Goal: Information Seeking & Learning: Learn about a topic

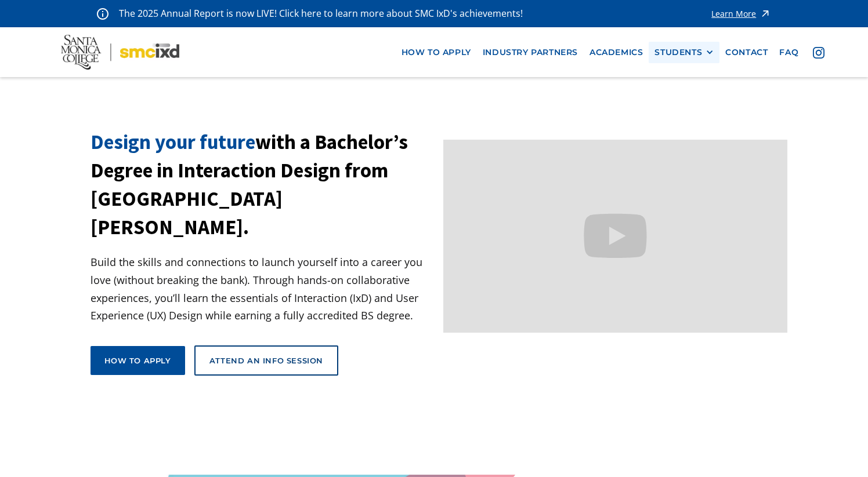
click at [675, 49] on div "STUDENTS" at bounding box center [678, 53] width 48 height 10
click at [625, 54] on link "Academics" at bounding box center [615, 52] width 65 height 21
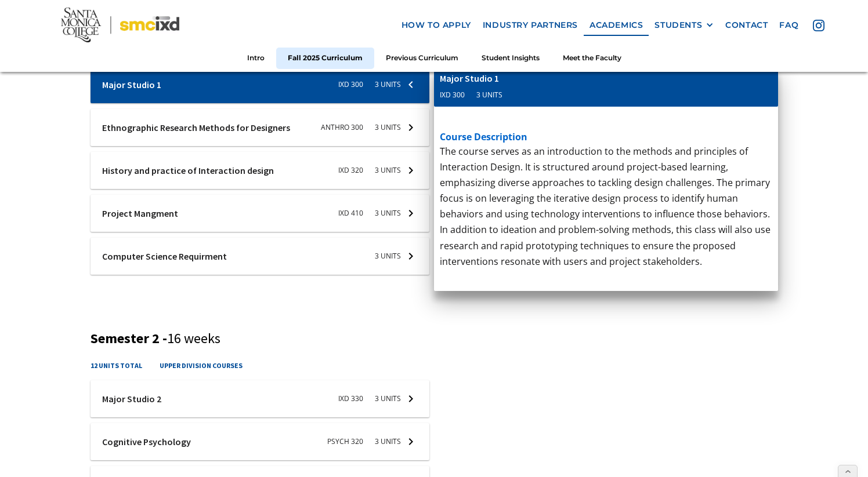
scroll to position [494, 0]
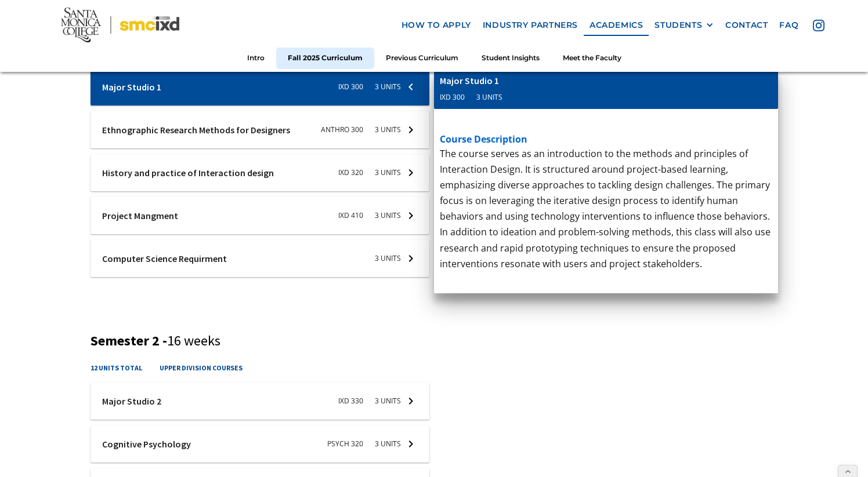
click at [400, 214] on div at bounding box center [259, 215] width 339 height 37
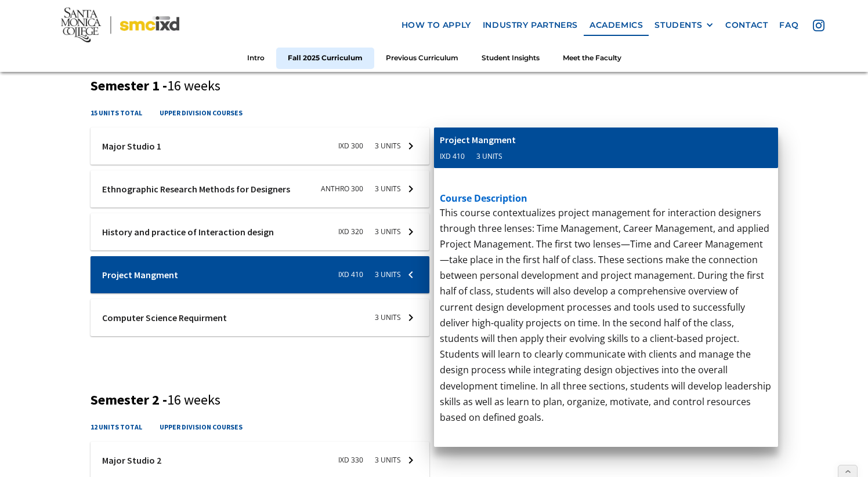
scroll to position [273, 0]
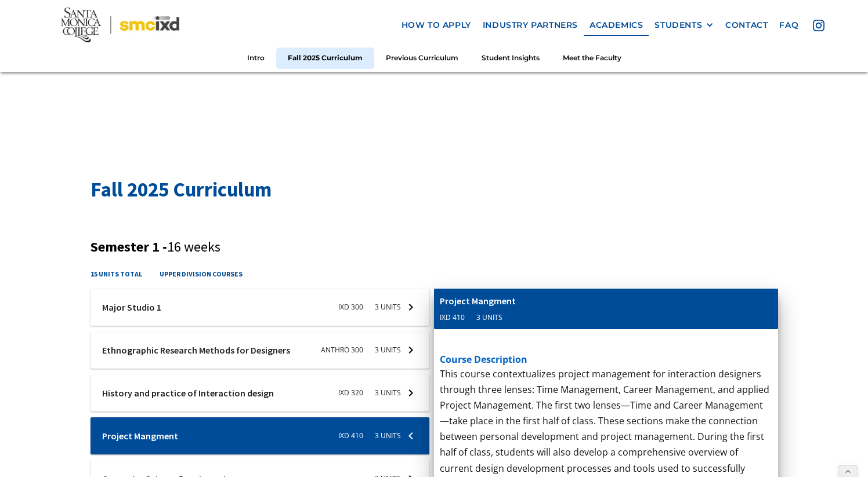
drag, startPoint x: 733, startPoint y: 144, endPoint x: 389, endPoint y: 37, distance: 360.3
